Goal: Entertainment & Leisure: Consume media (video, audio)

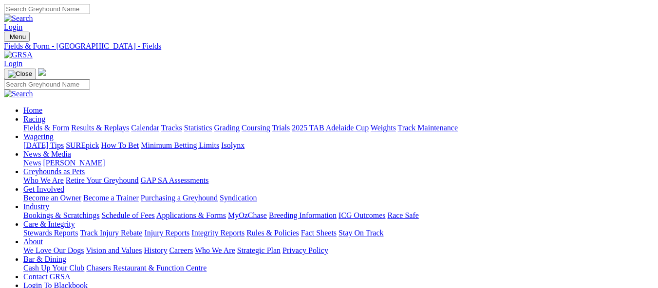
scroll to position [195, 0]
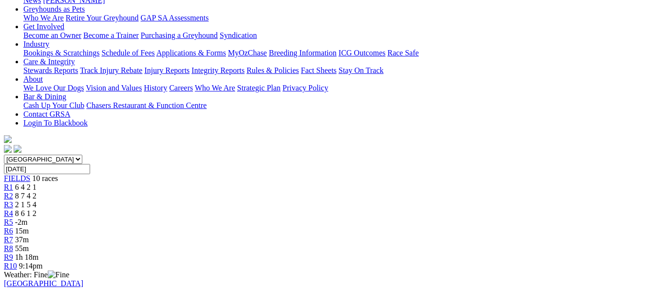
scroll to position [146, 0]
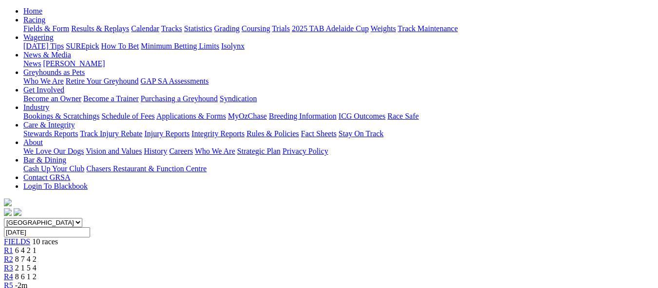
scroll to position [97, 0]
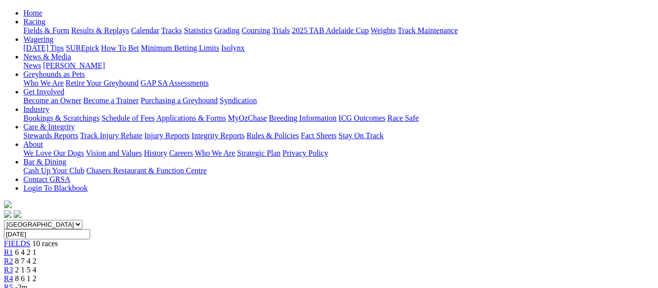
click at [13, 248] on link "R1" at bounding box center [8, 252] width 9 height 8
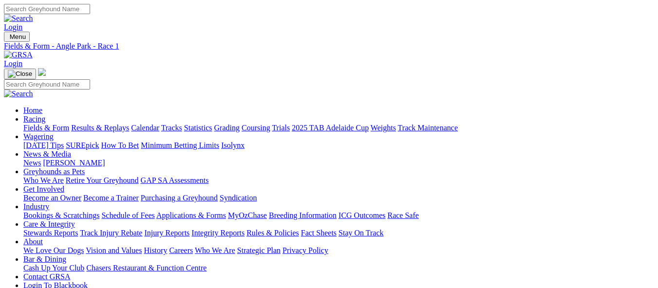
scroll to position [243, 0]
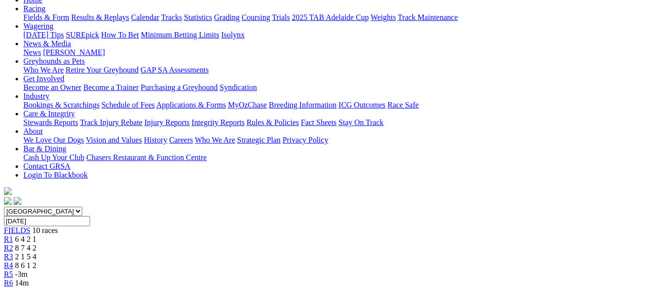
scroll to position [97, 0]
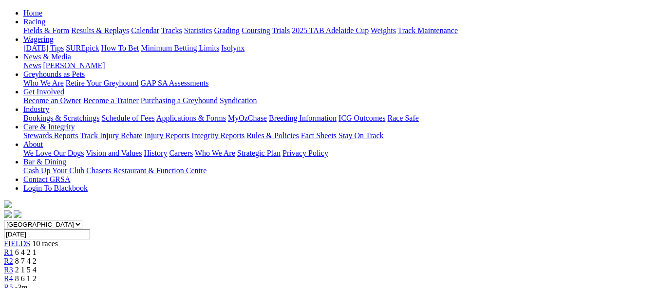
click at [13, 266] on span "R3" at bounding box center [8, 270] width 9 height 8
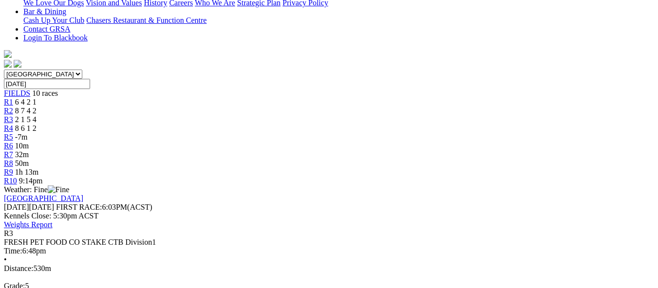
scroll to position [231, 0]
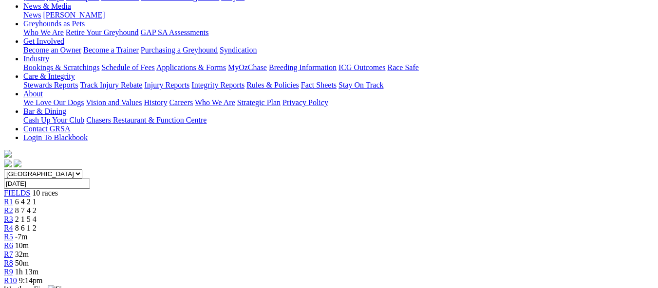
scroll to position [133, 0]
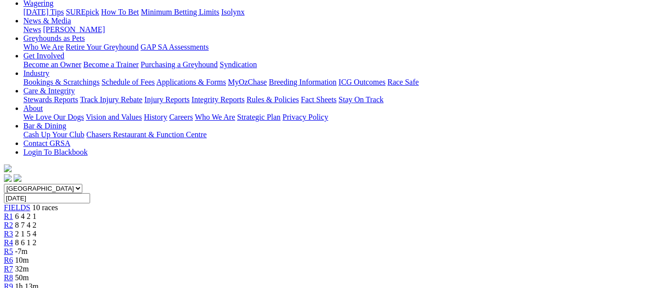
click at [286, 238] on div "R4 8 6 1 2" at bounding box center [329, 242] width 650 height 9
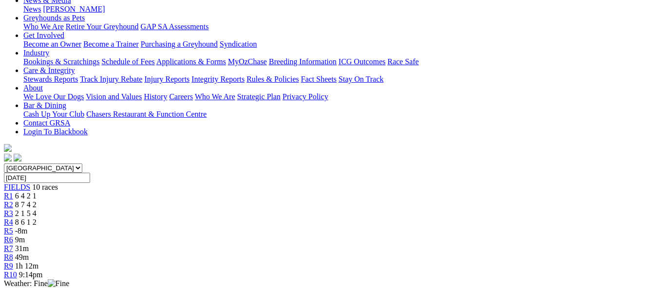
scroll to position [146, 0]
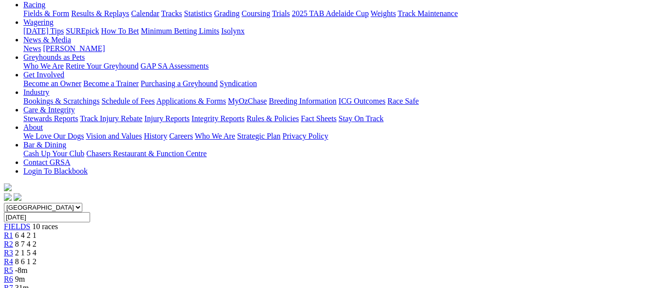
scroll to position [97, 0]
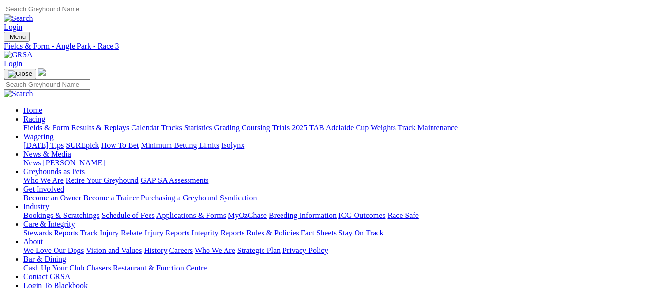
click at [45, 124] on link "Fields & Form" at bounding box center [46, 128] width 46 height 8
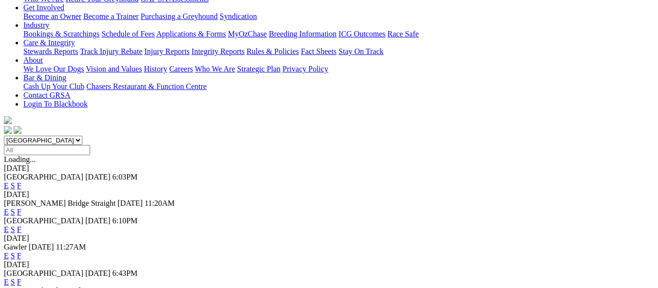
scroll to position [195, 0]
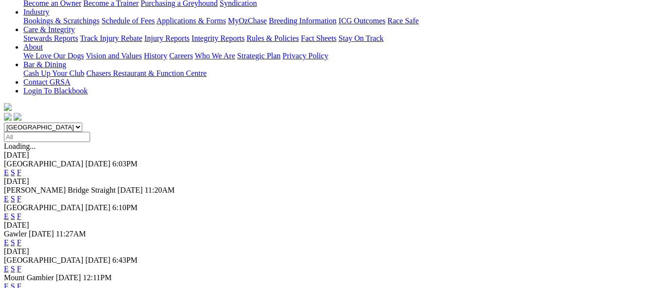
click at [21, 265] on link "F" at bounding box center [19, 269] width 4 height 8
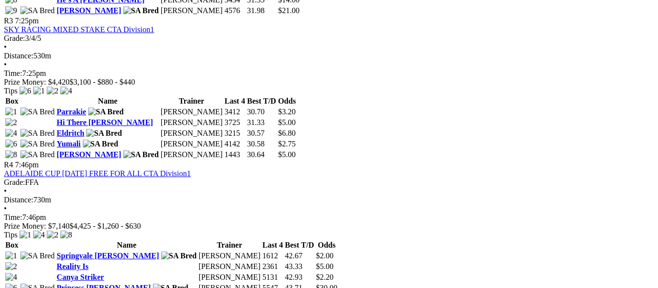
scroll to position [876, 0]
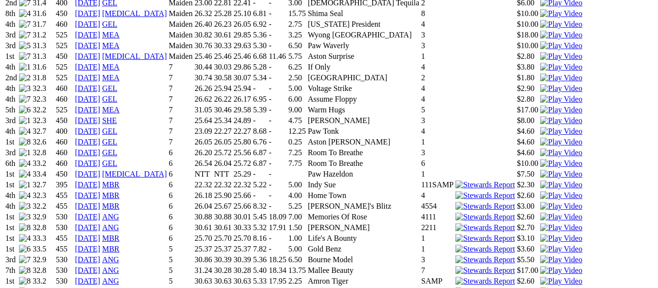
scroll to position [730, 0]
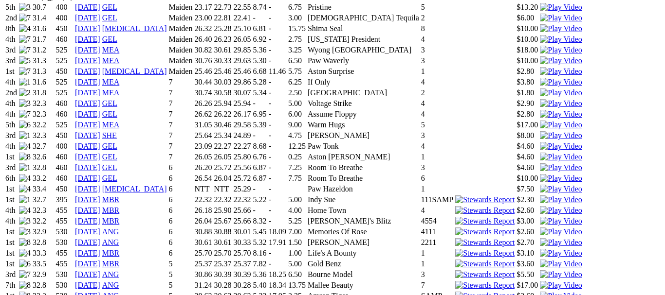
drag, startPoint x: 441, startPoint y: 29, endPoint x: 437, endPoint y: 33, distance: 5.9
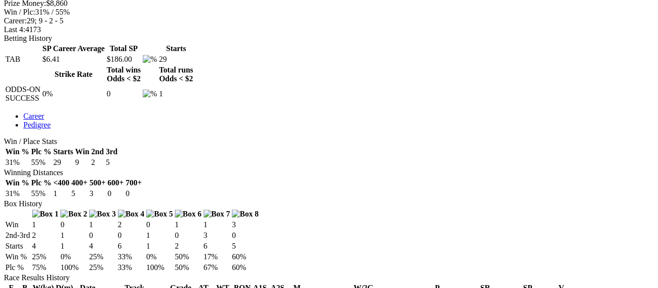
scroll to position [438, 0]
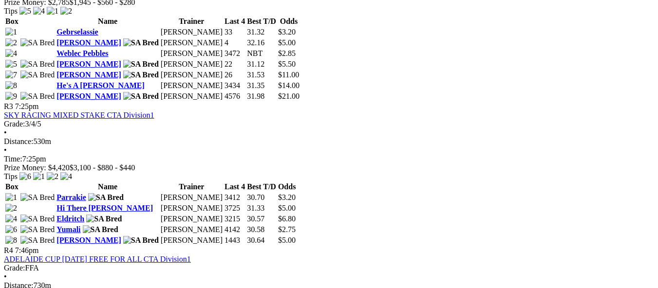
scroll to position [876, 0]
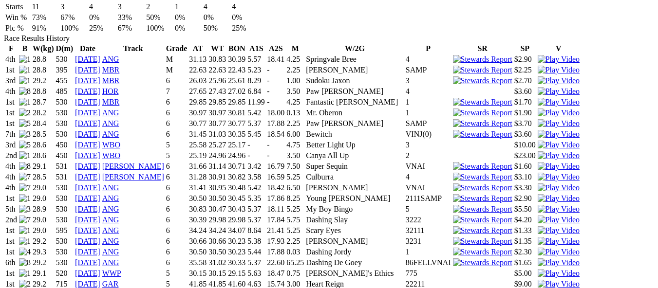
scroll to position [681, 0]
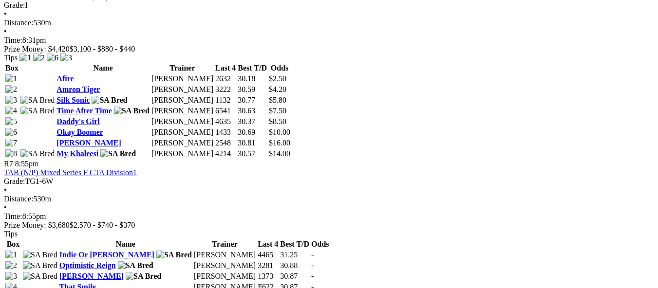
scroll to position [1411, 0]
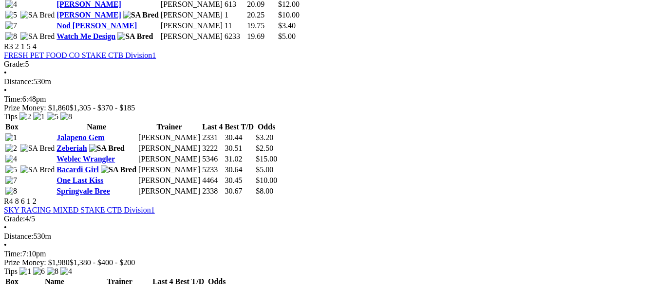
scroll to position [779, 0]
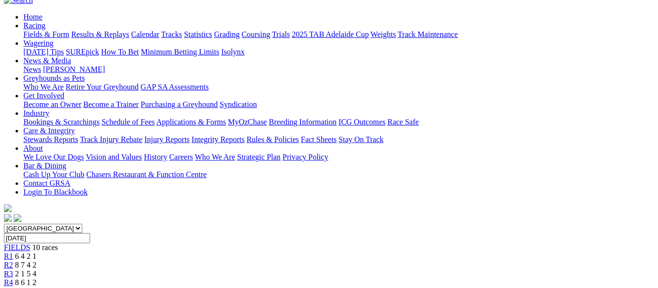
scroll to position [97, 0]
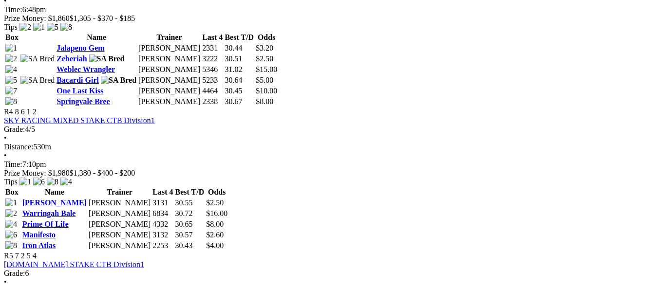
scroll to position [827, 0]
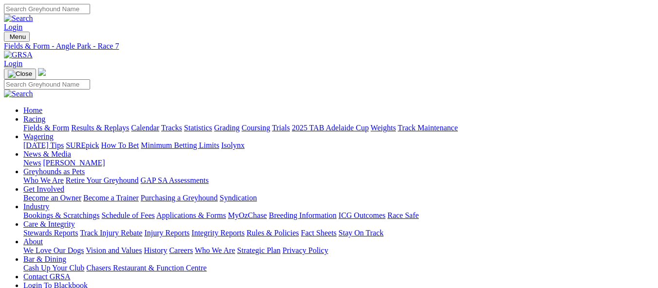
scroll to position [146, 0]
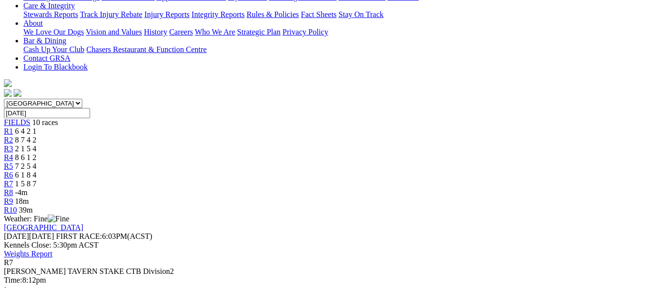
scroll to position [195, 0]
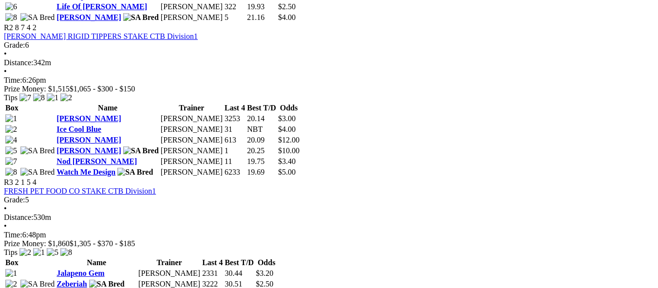
scroll to position [633, 0]
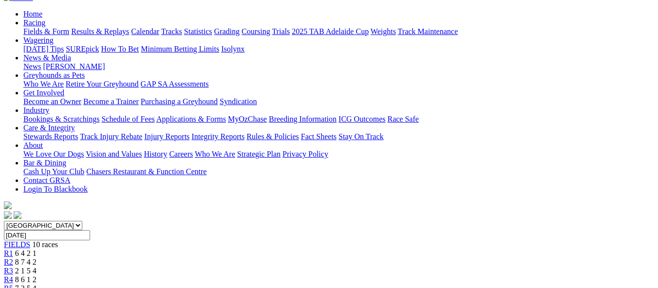
scroll to position [97, 0]
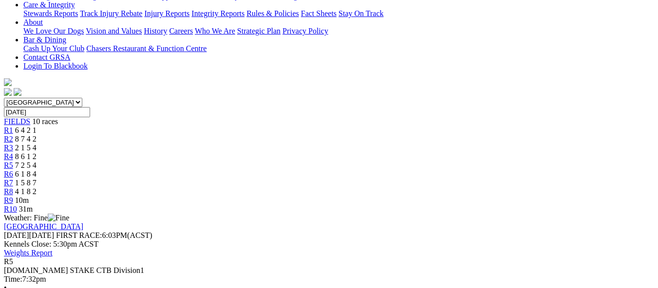
scroll to position [243, 0]
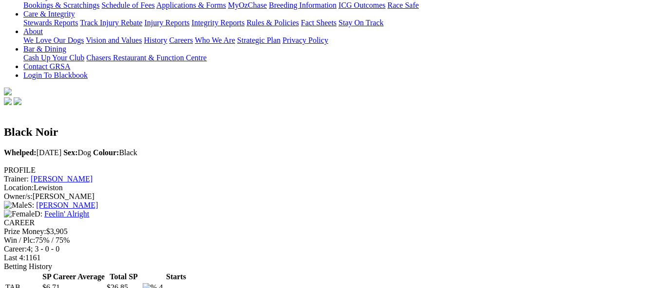
scroll to position [292, 0]
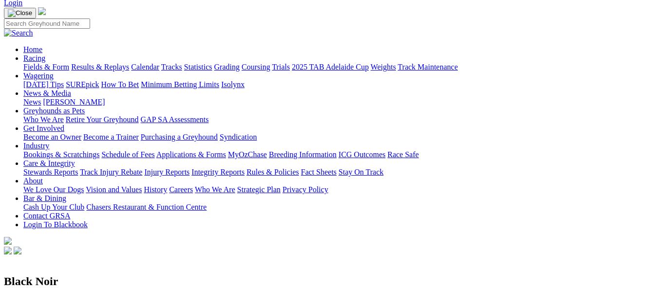
scroll to position [49, 0]
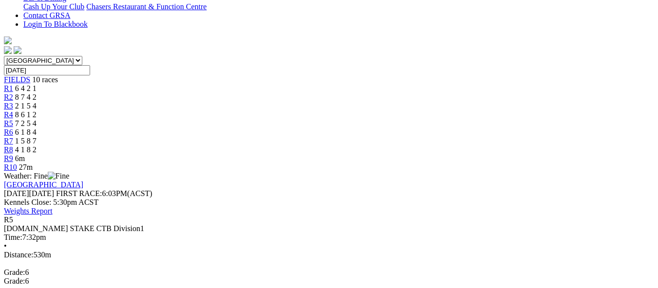
scroll to position [243, 0]
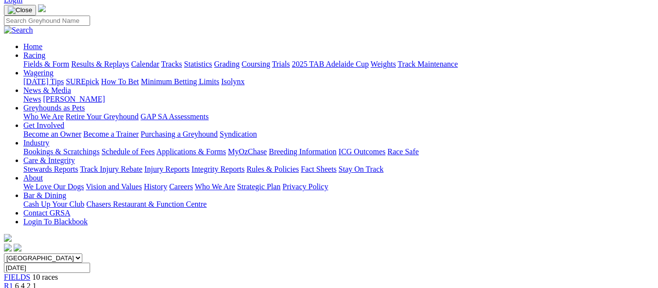
scroll to position [49, 0]
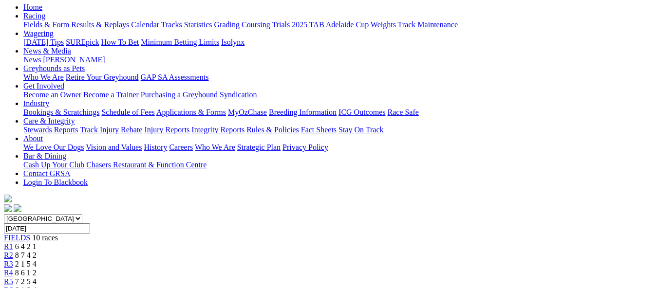
scroll to position [97, 0]
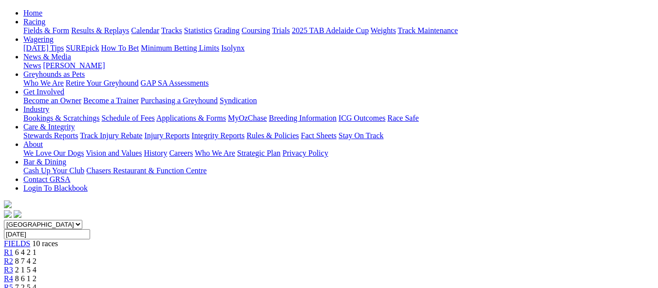
click at [13, 283] on link "R5" at bounding box center [8, 287] width 9 height 8
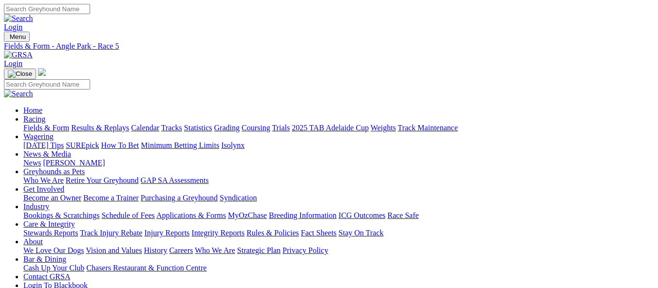
click at [117, 124] on link "Results & Replays" at bounding box center [100, 128] width 58 height 8
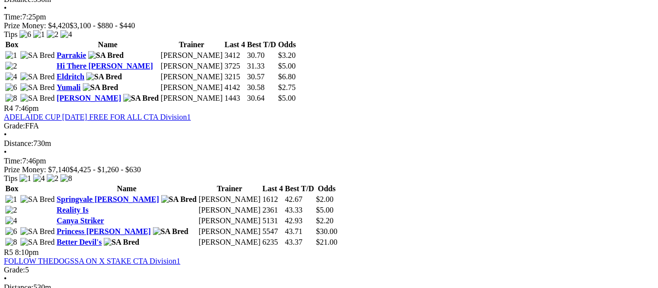
scroll to position [876, 0]
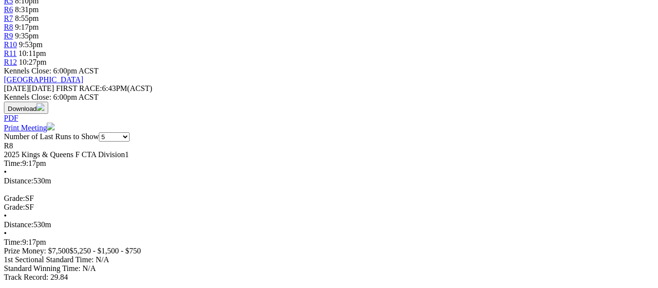
scroll to position [389, 0]
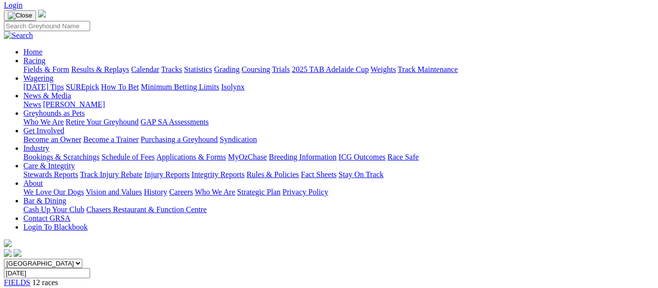
scroll to position [49, 0]
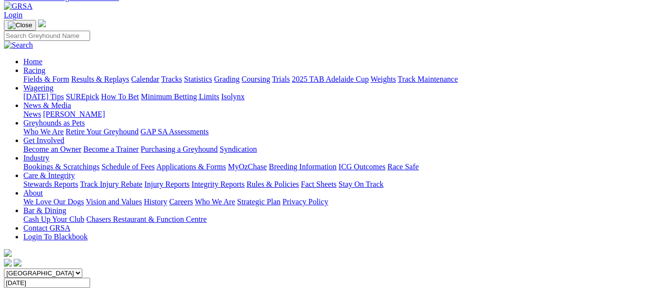
click at [129, 75] on link "Results & Replays" at bounding box center [100, 79] width 58 height 8
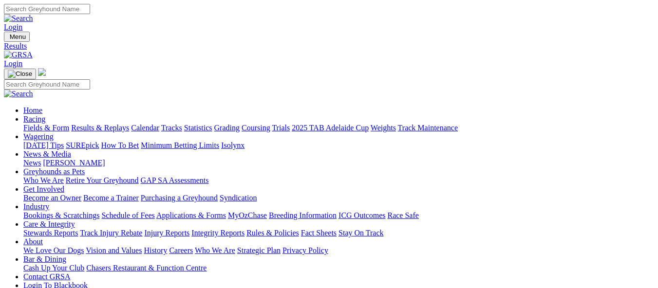
scroll to position [97, 0]
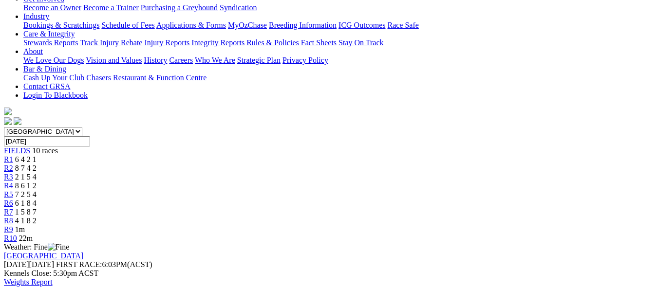
scroll to position [195, 0]
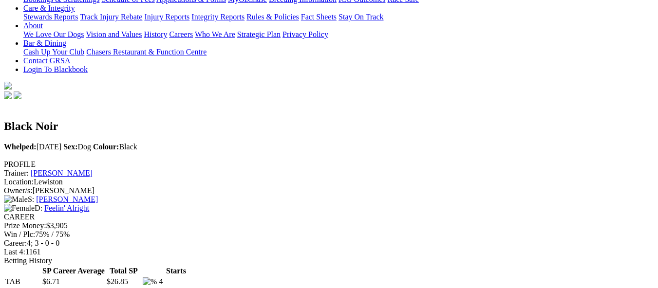
scroll to position [195, 0]
